Goal: Transaction & Acquisition: Purchase product/service

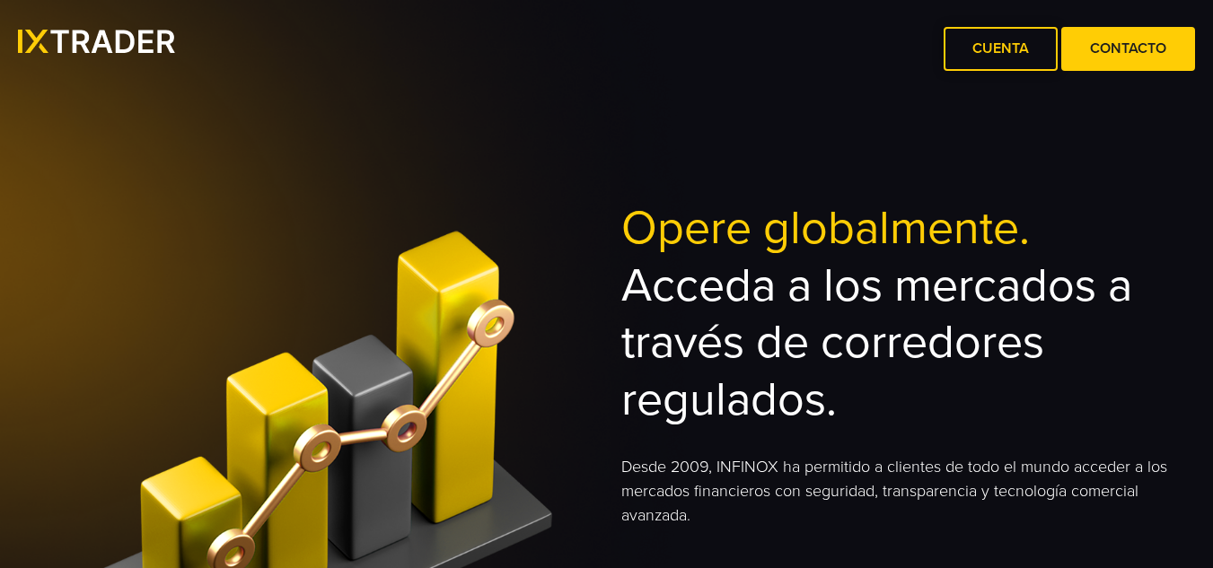
click at [1021, 55] on font "Cuenta" at bounding box center [1000, 48] width 57 height 18
click at [1001, 49] on span at bounding box center [1001, 49] width 0 height 0
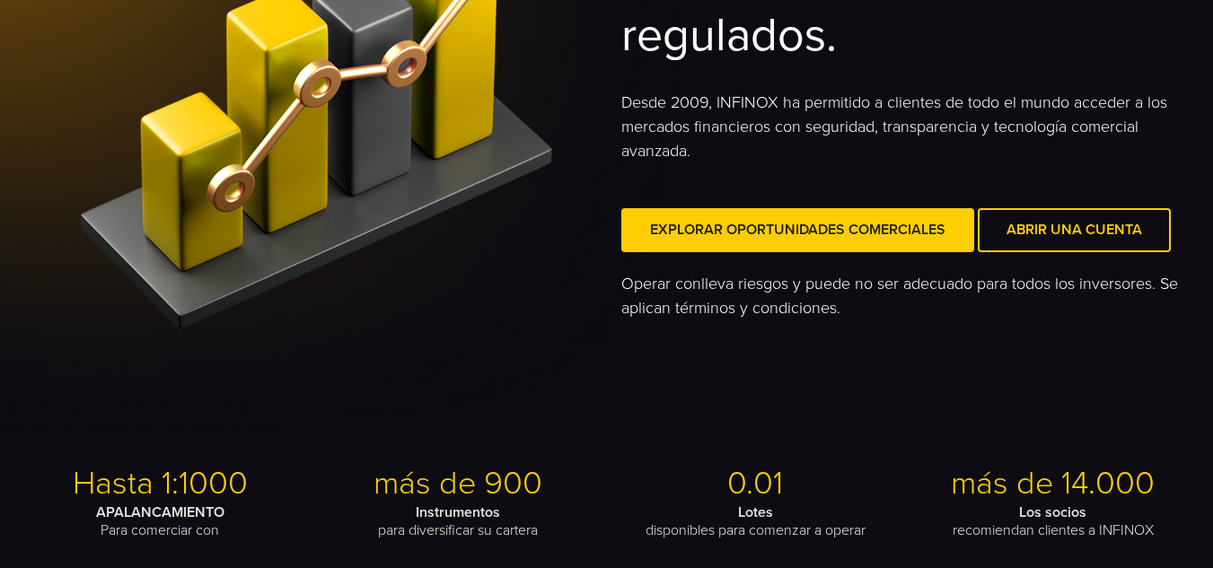
scroll to position [449, 0]
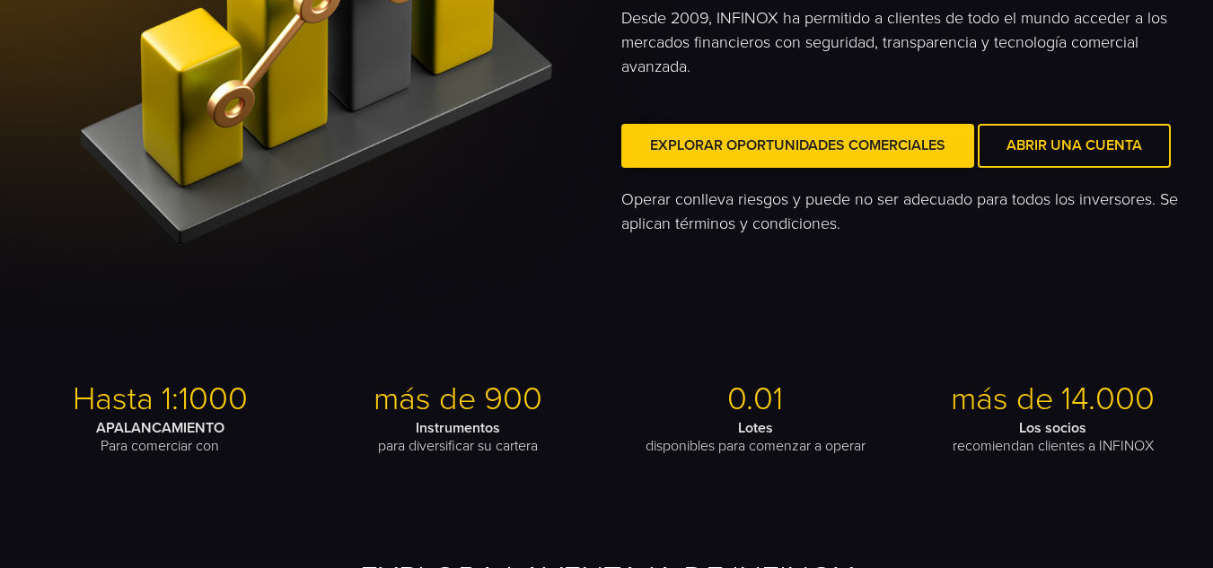
click at [741, 156] on link "Explorar oportunidades comerciales" at bounding box center [797, 146] width 353 height 44
